Goal: Information Seeking & Learning: Learn about a topic

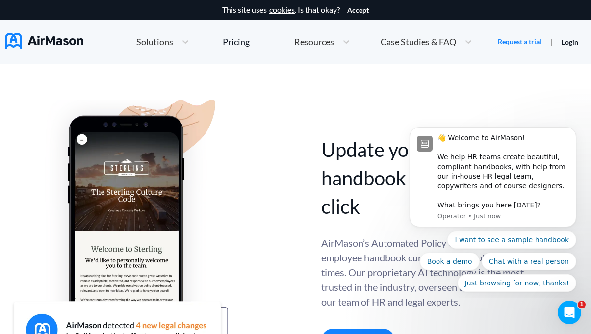
scroll to position [352, 0]
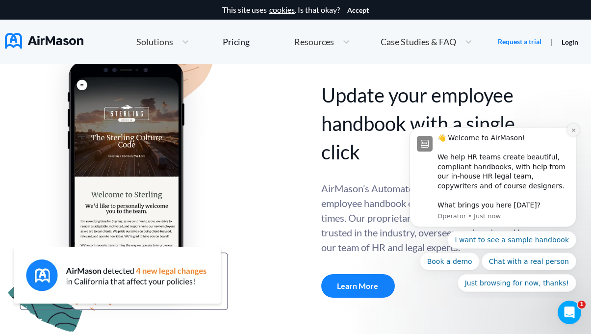
click at [575, 131] on icon "Dismiss notification" at bounding box center [573, 130] width 5 height 5
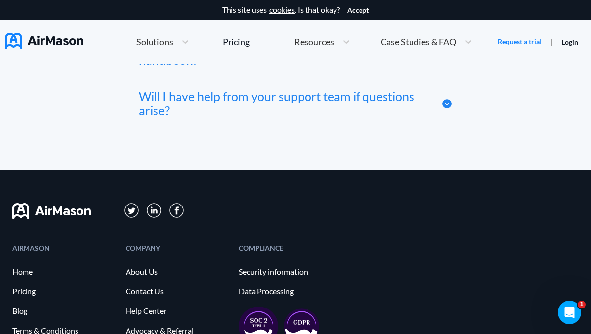
scroll to position [5405, 0]
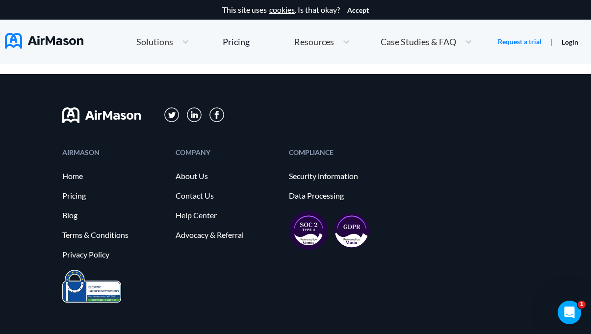
scroll to position [1109, 0]
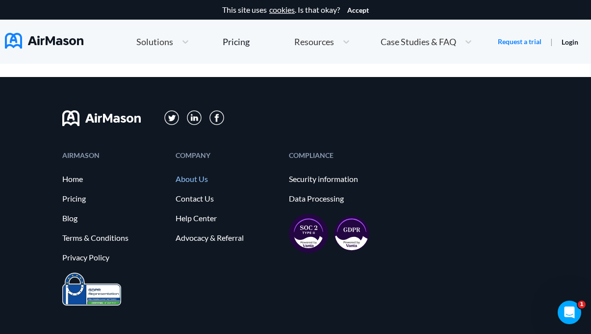
click at [193, 180] on link "About Us" at bounding box center [228, 179] width 104 height 9
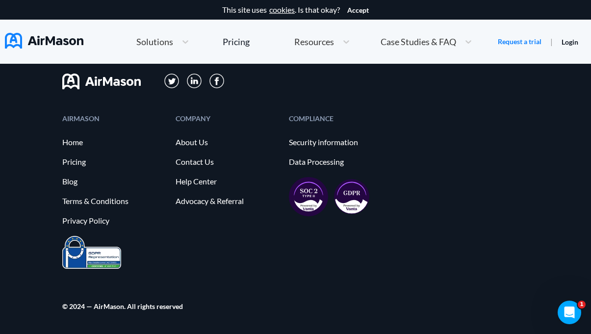
scroll to position [1, 0]
